Goal: Information Seeking & Learning: Stay updated

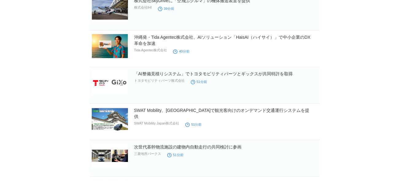
scroll to position [137, 0]
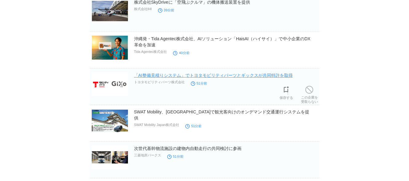
click at [265, 78] on link "「AI整備見積りシステム」でトヨタモビリティパーツとギックスが共同特許を取得" at bounding box center [213, 75] width 159 height 5
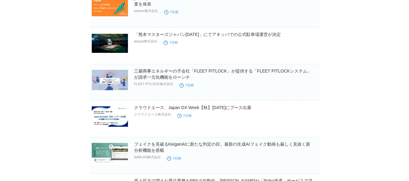
scroll to position [167, 0]
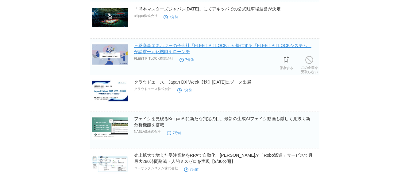
click at [210, 46] on link "三菱商事エネルギーの子会社「FLEET PITLOCK」が提供する「FLEET PITLOCKシステム」が請求一元化機能をローンチ" at bounding box center [222, 48] width 177 height 11
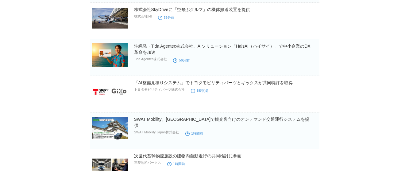
scroll to position [617, 0]
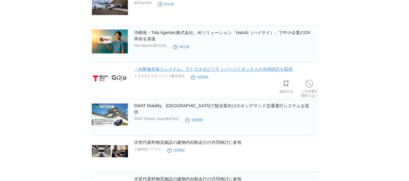
click at [259, 71] on link "「AI整備見積りシステム」でトヨタモビリティパーツとギックスが共同特許を取得" at bounding box center [213, 69] width 159 height 5
